Goal: Obtain resource: Obtain resource

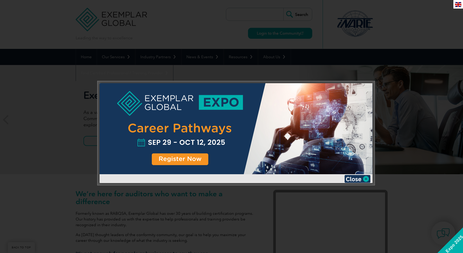
scroll to position [65, 0]
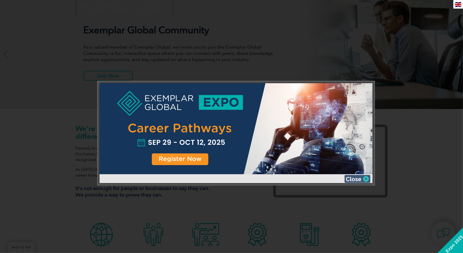
click at [366, 180] on img at bounding box center [357, 179] width 26 height 8
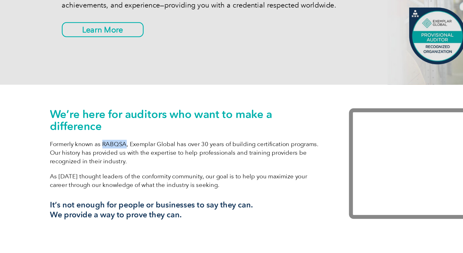
drag, startPoint x: 110, startPoint y: 148, endPoint x: 125, endPoint y: 149, distance: 14.9
click at [125, 149] on p "Formerly known as RABQSA, Exemplar Global has over 30 years of building certifi…" at bounding box center [167, 153] width 182 height 17
copy p "RABQSA"
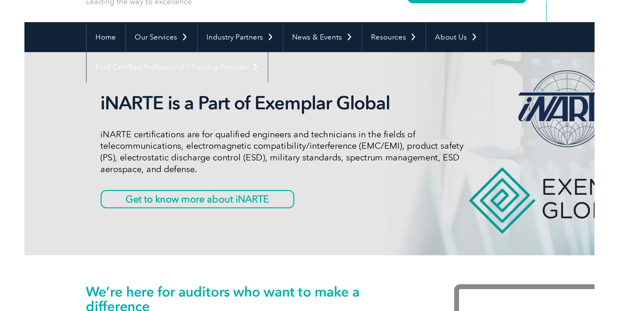
scroll to position [0, 0]
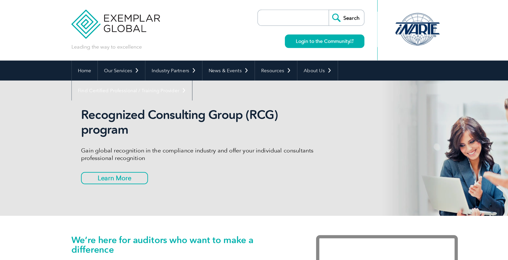
click at [82, 59] on div "Home Our Services Getting Certified Individual Certifications Engineers & Techn…" at bounding box center [254, 57] width 508 height 16
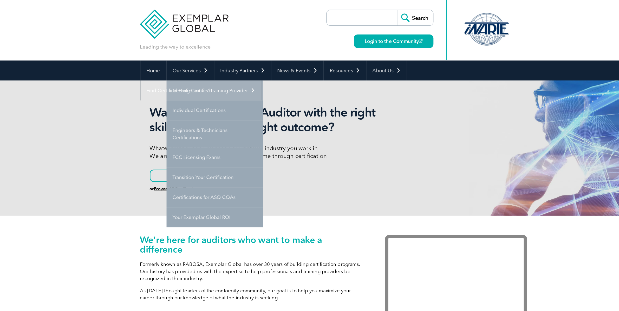
click at [201, 78] on link "Getting Certified" at bounding box center [214, 73] width 78 height 16
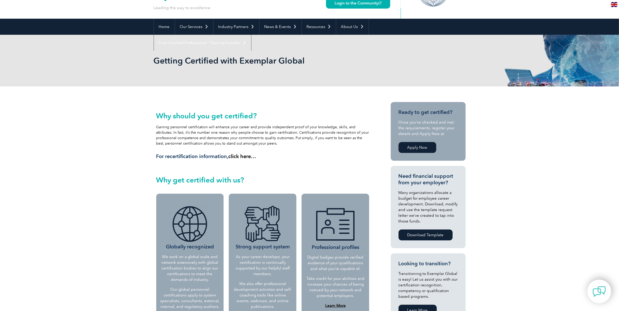
scroll to position [42, 0]
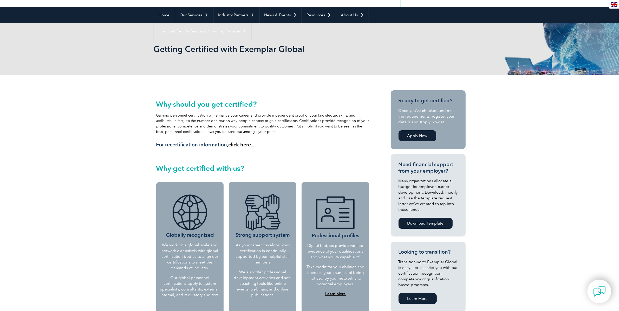
click at [423, 137] on link "Apply Now" at bounding box center [417, 135] width 38 height 11
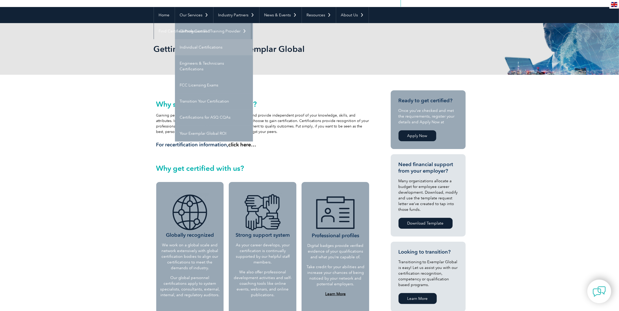
click at [203, 45] on link "Individual Certifications" at bounding box center [214, 47] width 78 height 16
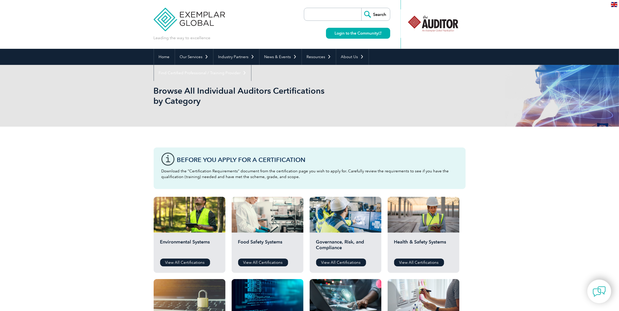
click at [176, 27] on img at bounding box center [189, 15] width 71 height 31
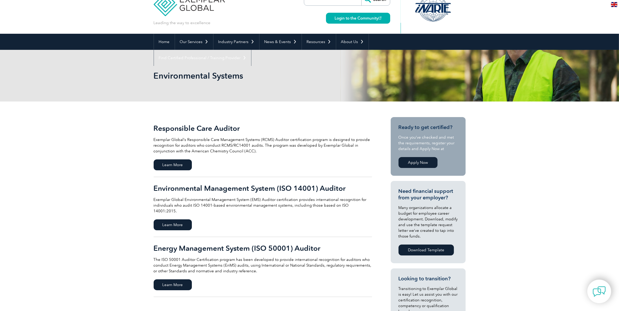
scroll to position [18, 0]
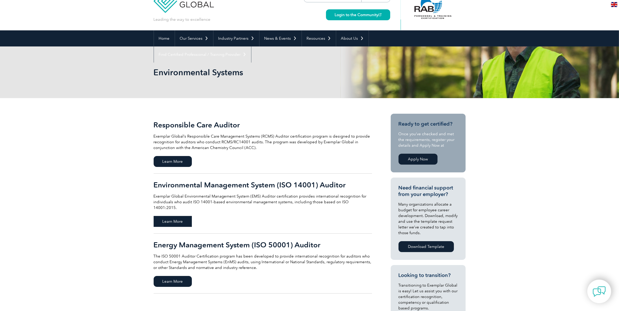
click at [187, 216] on span "Learn More" at bounding box center [173, 221] width 38 height 11
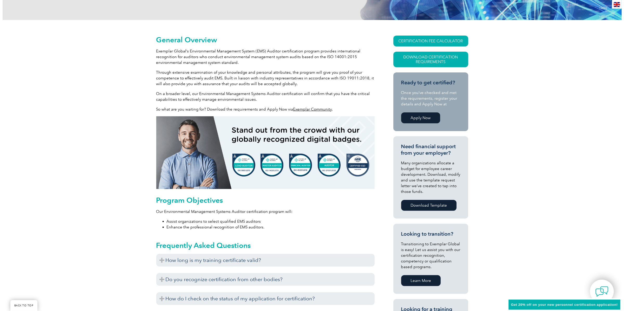
scroll to position [109, 0]
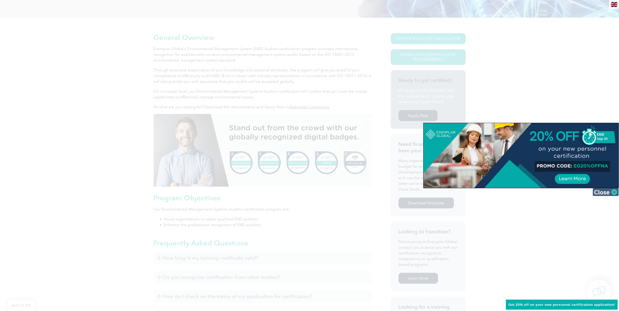
click at [608, 193] on img at bounding box center [605, 192] width 26 height 8
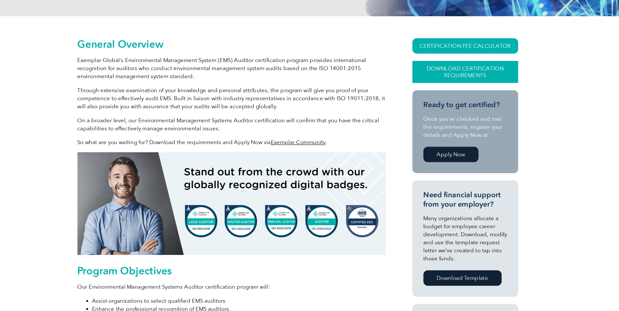
click at [427, 58] on link "Download Certification Requirements" at bounding box center [428, 57] width 75 height 16
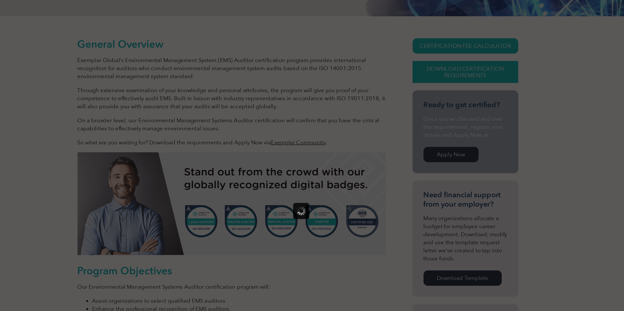
scroll to position [0, 0]
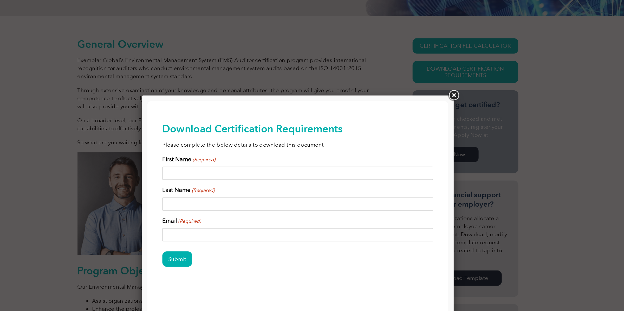
click at [241, 147] on input "First Name (Required)" at bounding box center [254, 151] width 192 height 9
type input "i"
type input "siripong"
type input "hathairatsiri"
click at [202, 197] on input "Email (Required)" at bounding box center [254, 195] width 192 height 9
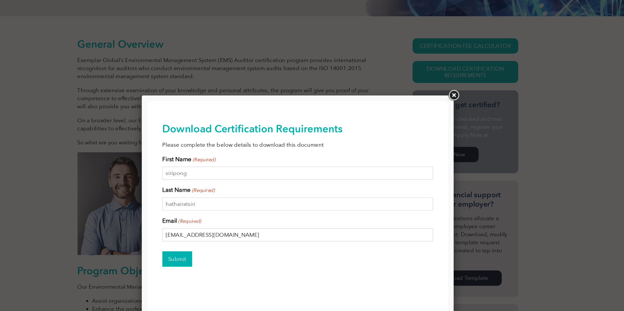
type input "siripong@robere.com"
click at [162, 212] on input "Submit" at bounding box center [168, 212] width 21 height 11
drag, startPoint x: 295, startPoint y: 102, endPoint x: 498, endPoint y: 173, distance: 215.3
click at [291, 101] on html "BACK TO TOP Leading the way to excellence Search Login to the Community ▼ Home …" at bounding box center [253, 176] width 213 height 150
drag, startPoint x: 360, startPoint y: 76, endPoint x: 354, endPoint y: 76, distance: 6.0
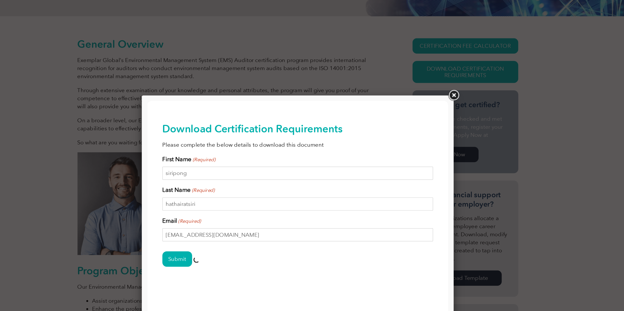
click at [354, 76] on div at bounding box center [309, 156] width 221 height 164
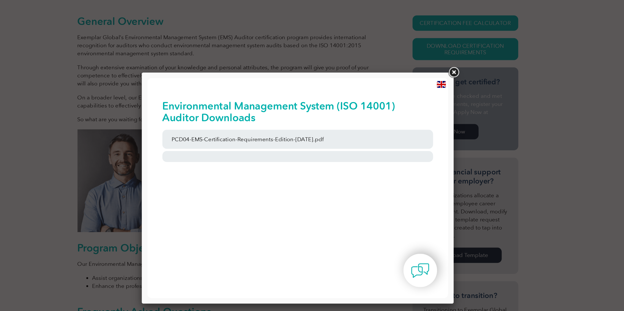
click at [419, 74] on link at bounding box center [419, 73] width 9 height 9
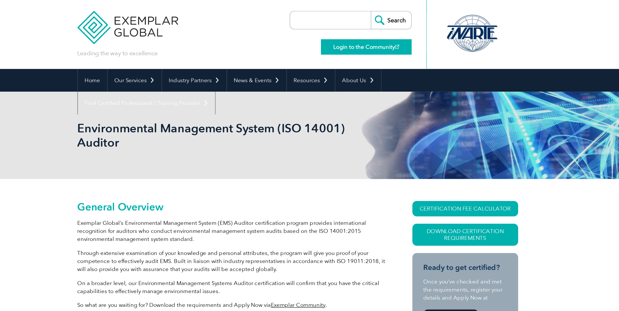
click at [366, 32] on link "Login to the Community" at bounding box center [358, 33] width 64 height 11
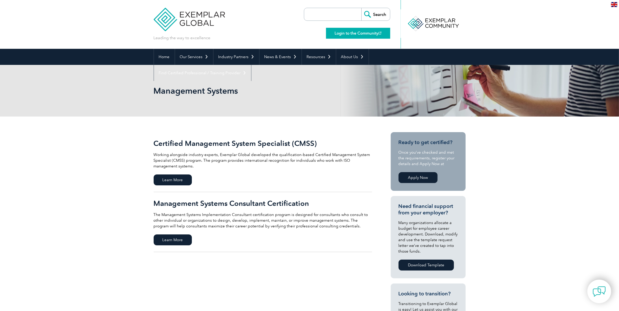
click at [364, 34] on link "Login to the Community" at bounding box center [358, 33] width 64 height 11
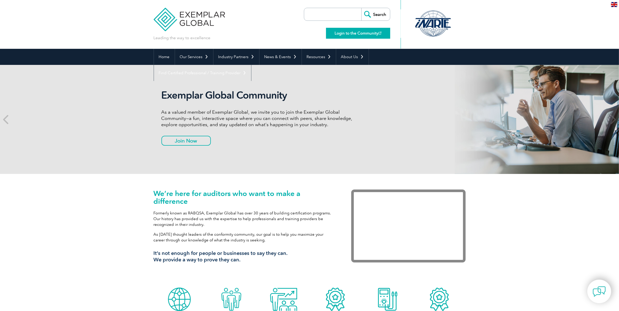
click at [353, 32] on link "Login to the Community" at bounding box center [358, 33] width 64 height 11
